Goal: Navigation & Orientation: Find specific page/section

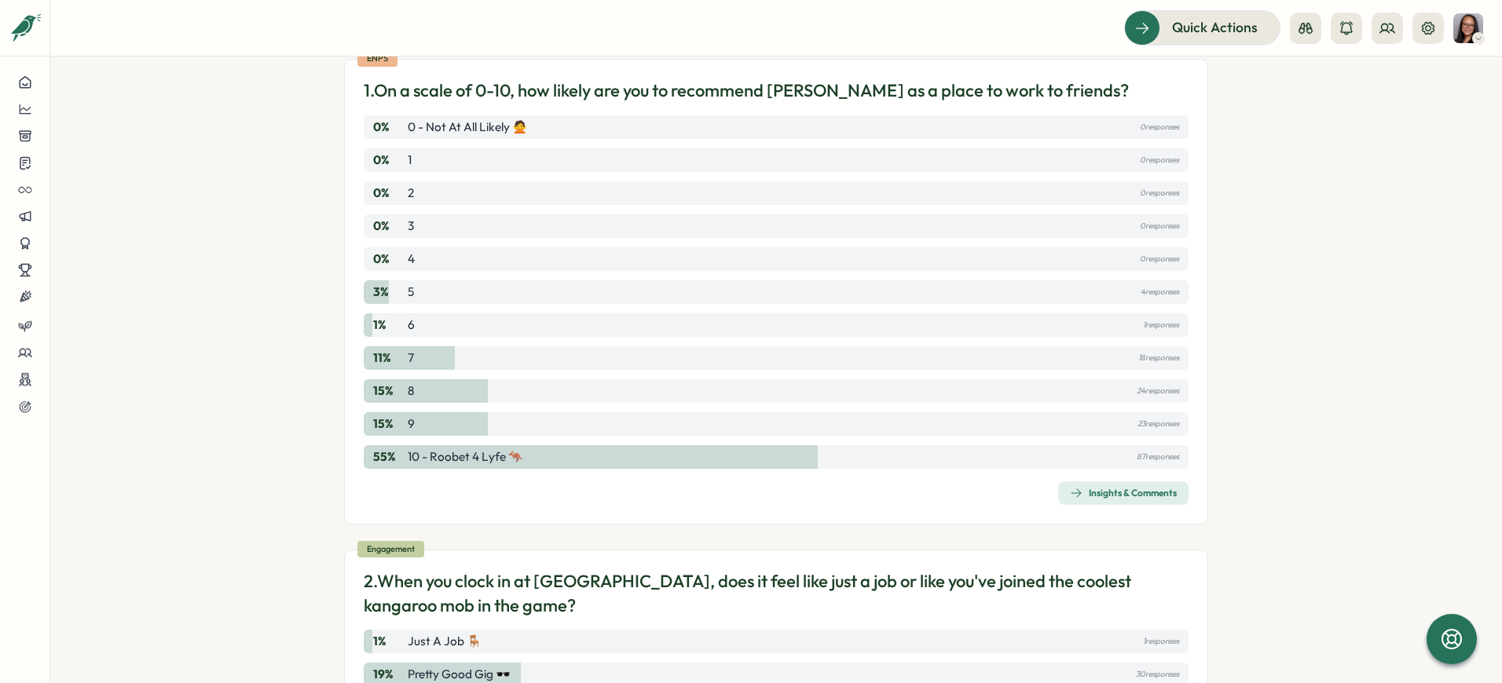
scroll to position [195, 0]
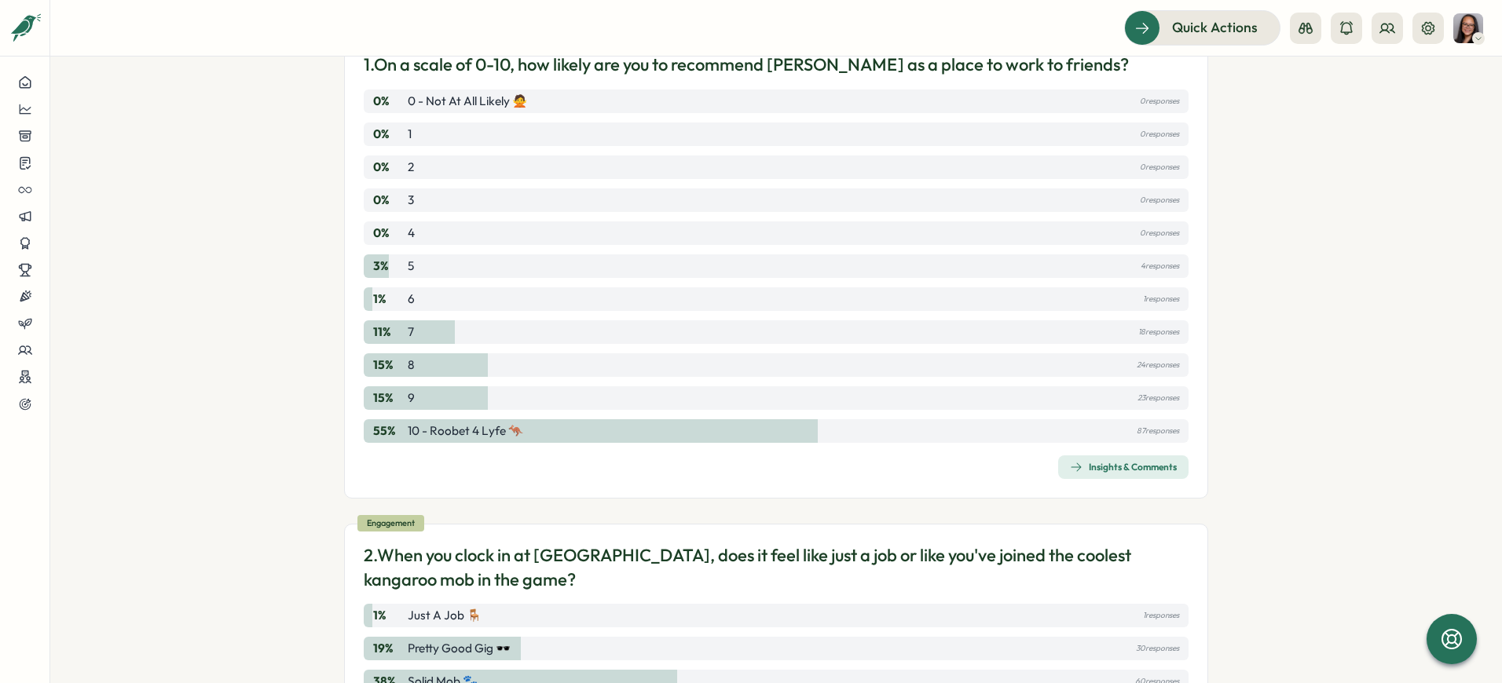
click at [1096, 469] on div "Insights & Comments" at bounding box center [1123, 467] width 107 height 13
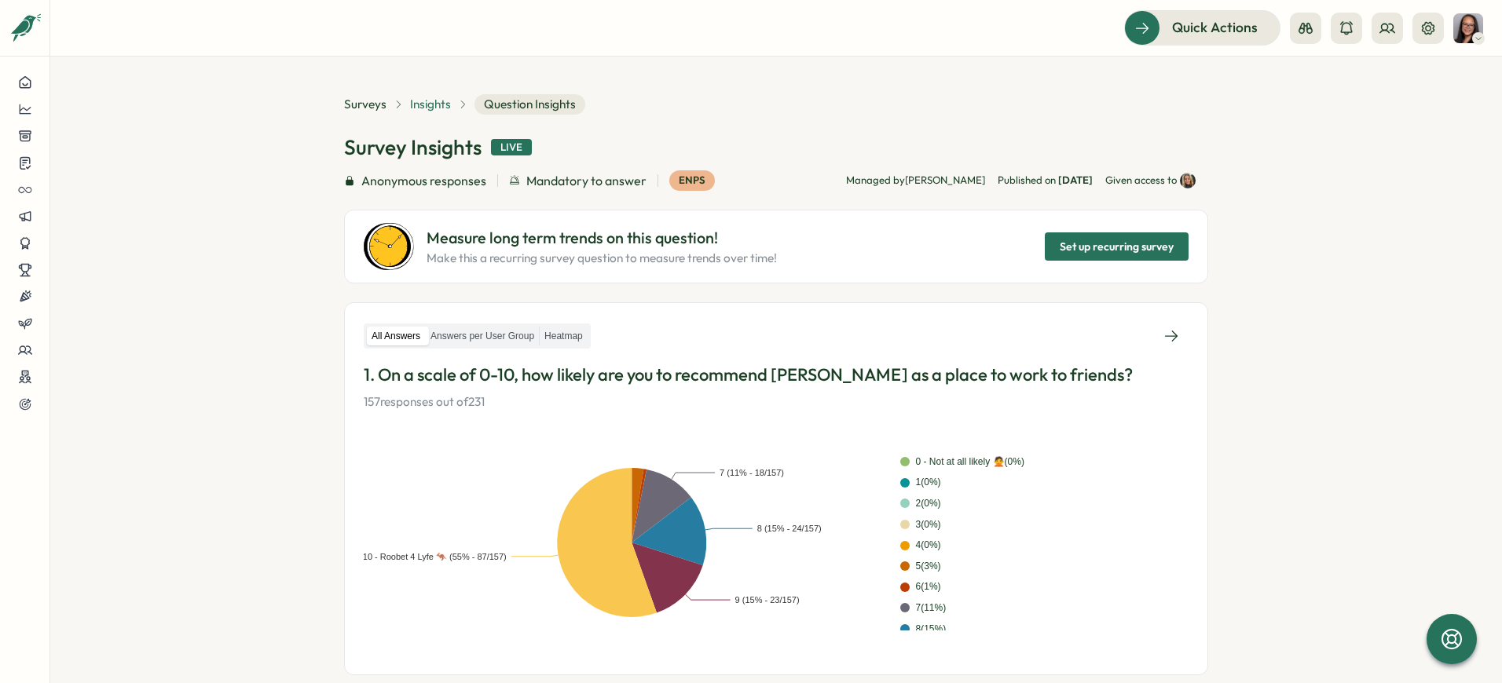
click at [419, 109] on span "Insights" at bounding box center [430, 104] width 41 height 17
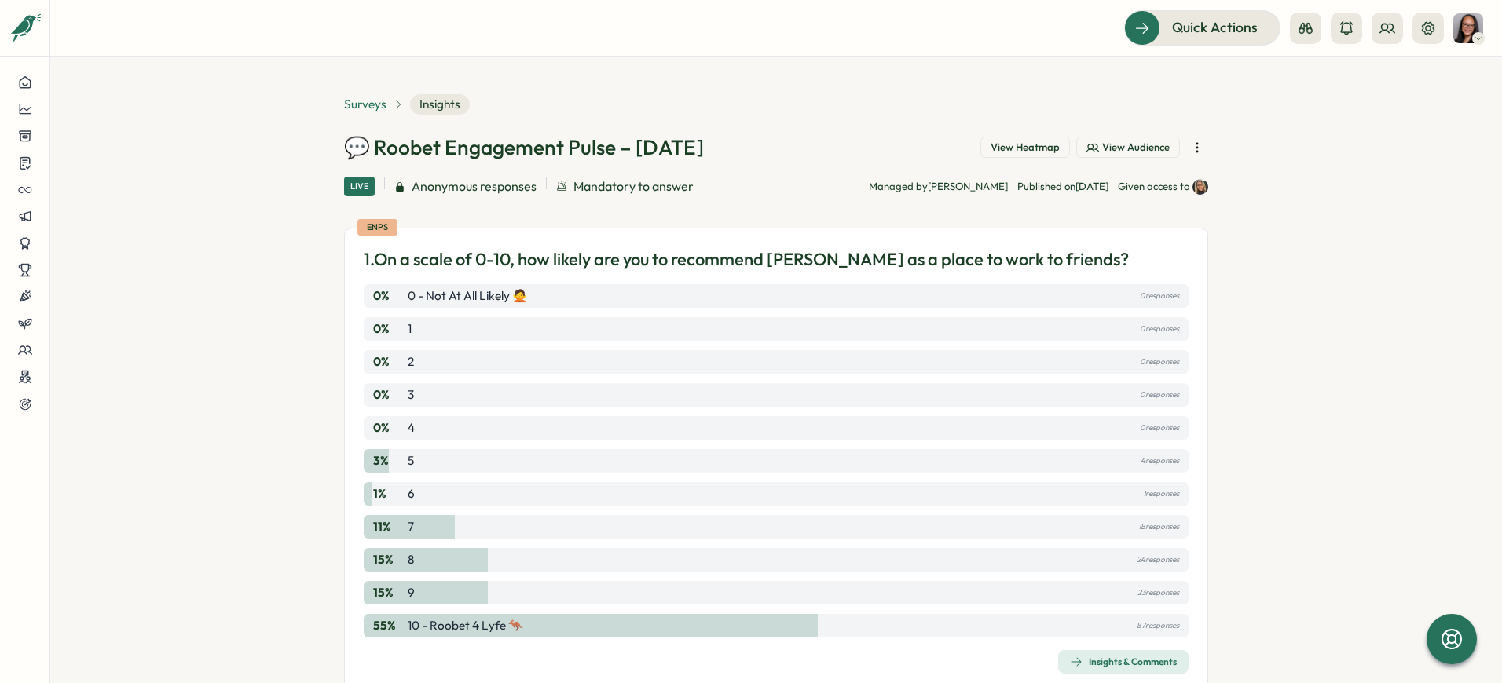
click at [380, 99] on span "Surveys" at bounding box center [365, 104] width 42 height 17
